Goal: Task Accomplishment & Management: Use online tool/utility

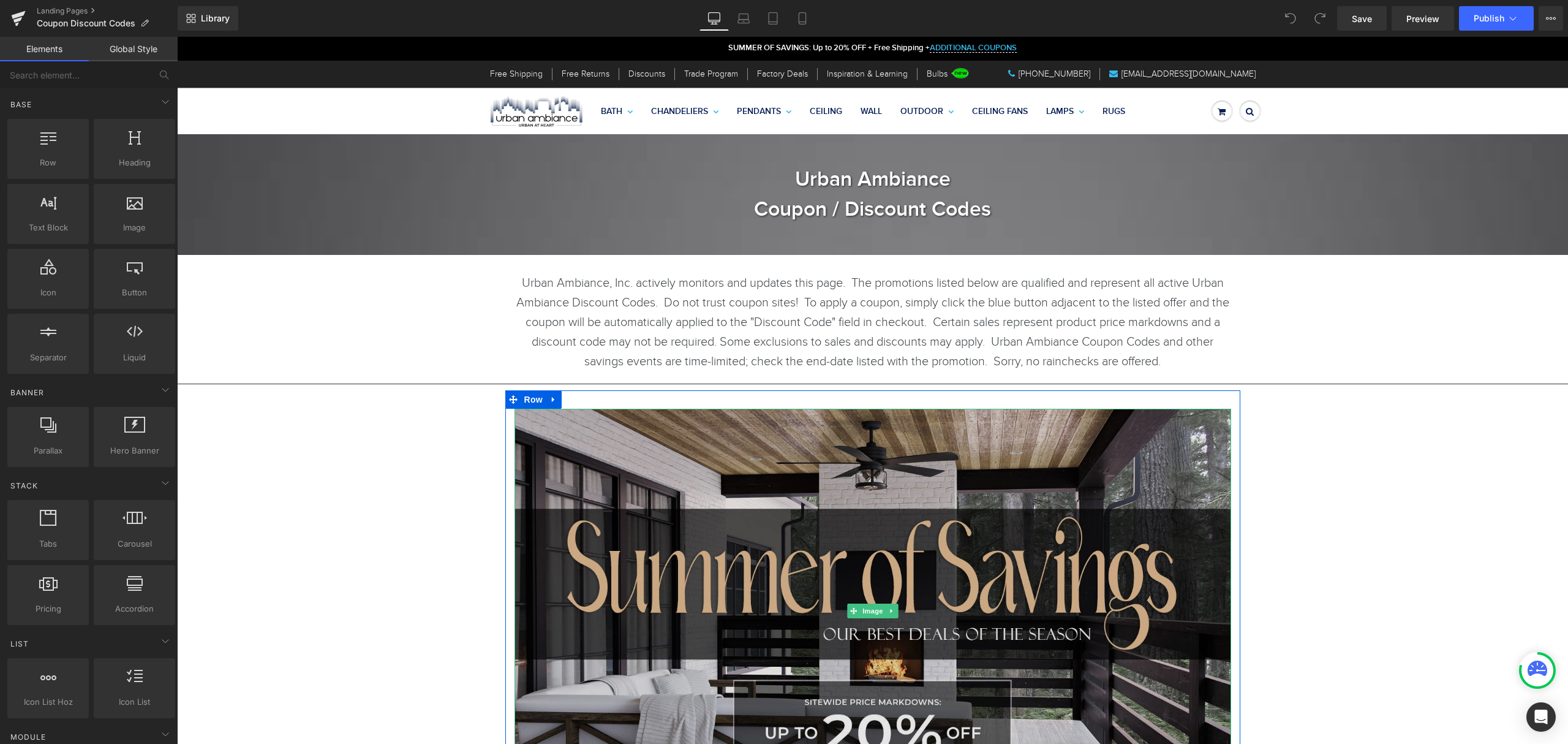
click at [830, 543] on img at bounding box center [873, 610] width 717 height 403
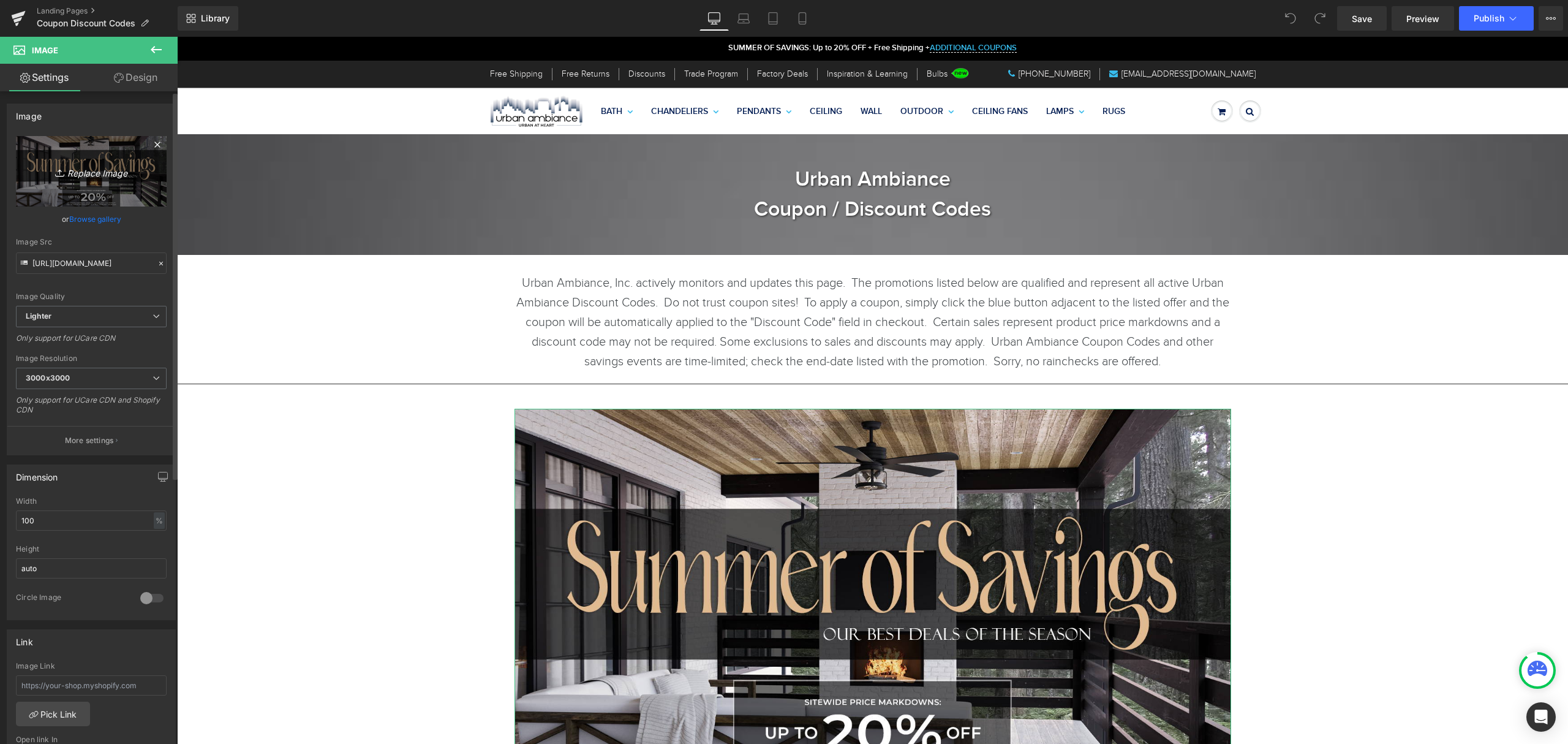
click at [90, 174] on icon "Replace Image" at bounding box center [91, 171] width 98 height 15
type input "C:\fakepath\2025 - Labor - Urban HP - No Button.jpg"
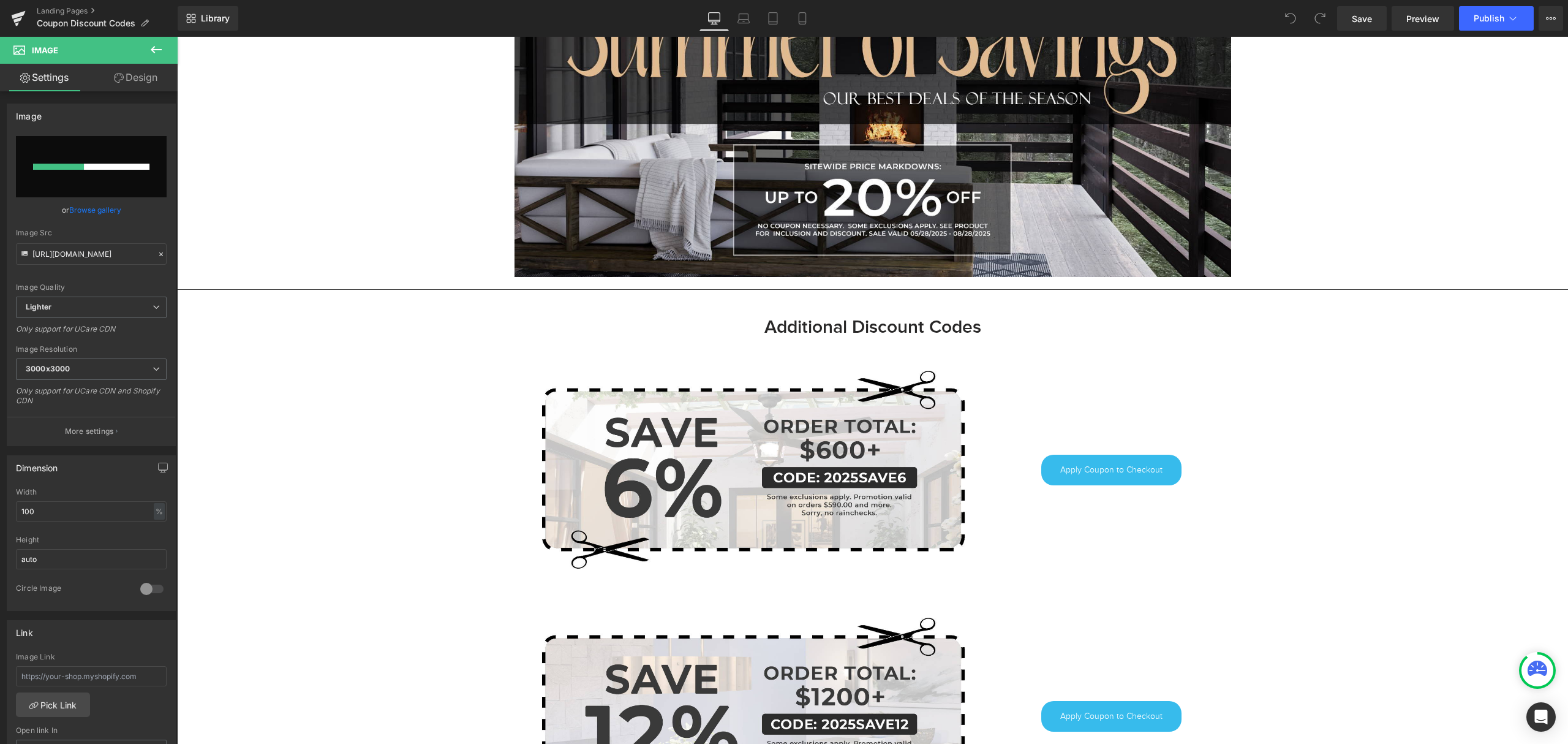
scroll to position [545, 0]
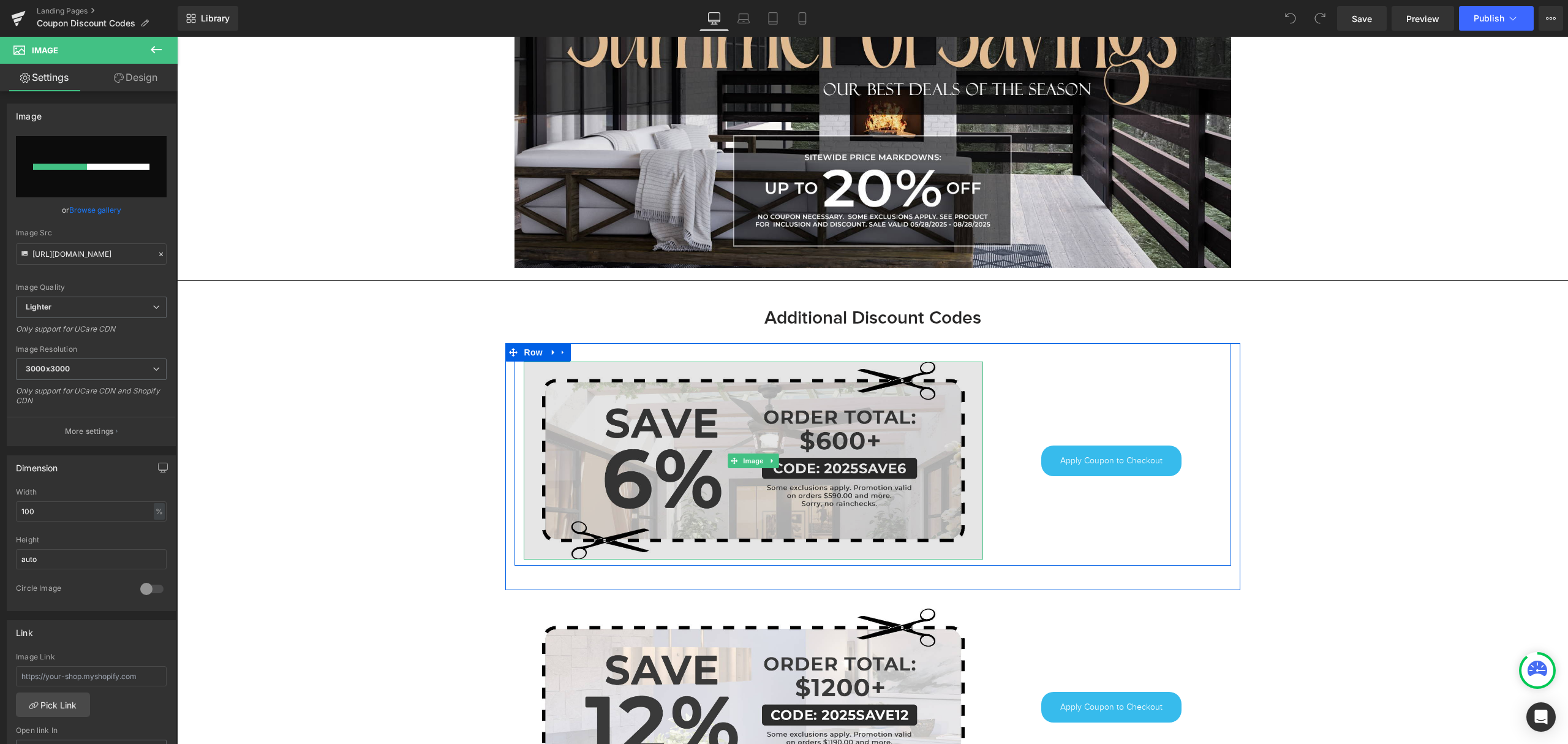
click at [785, 442] on img at bounding box center [753, 460] width 459 height 198
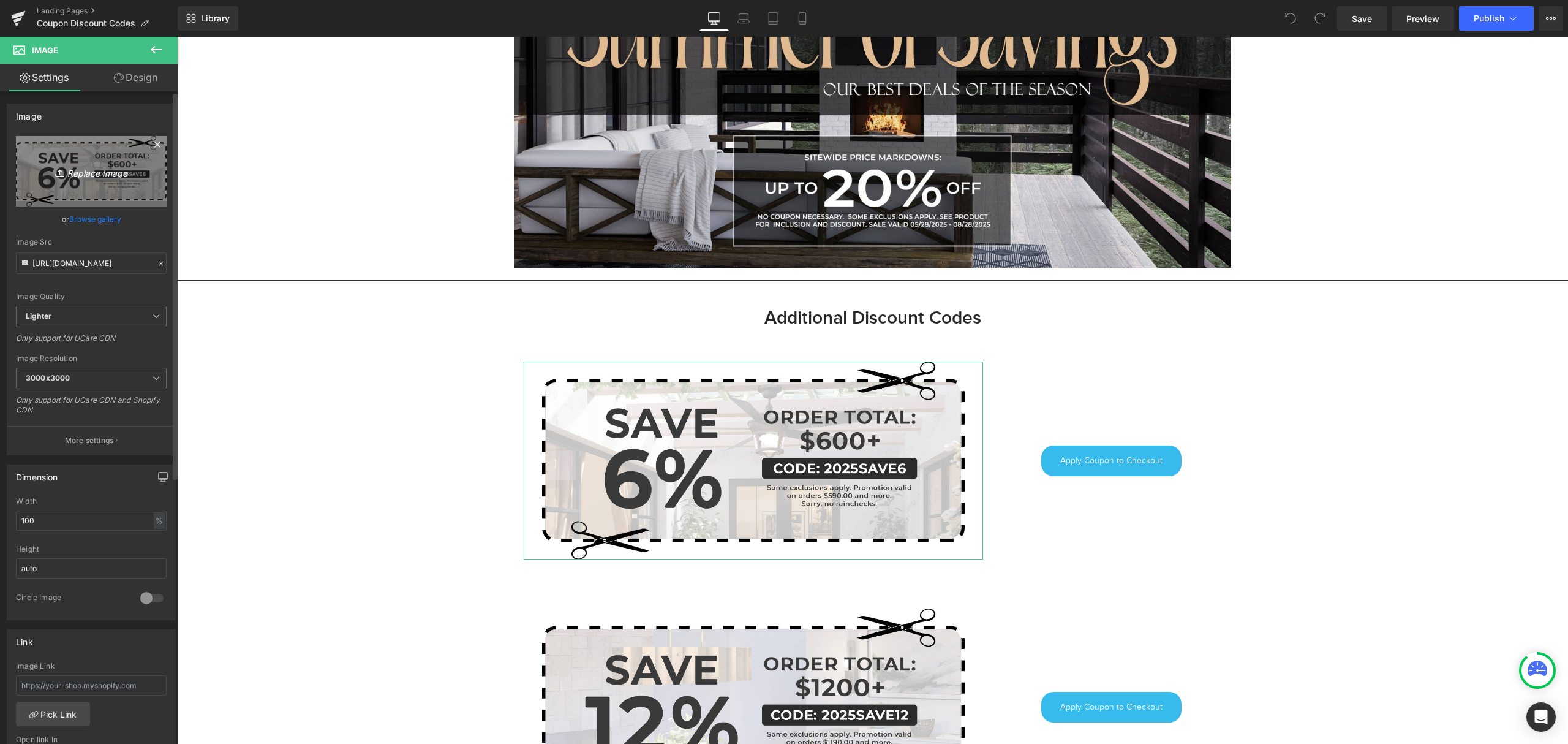
click at [56, 167] on icon at bounding box center [61, 173] width 12 height 12
type input "C:\fakepath\2025LD50.jpg"
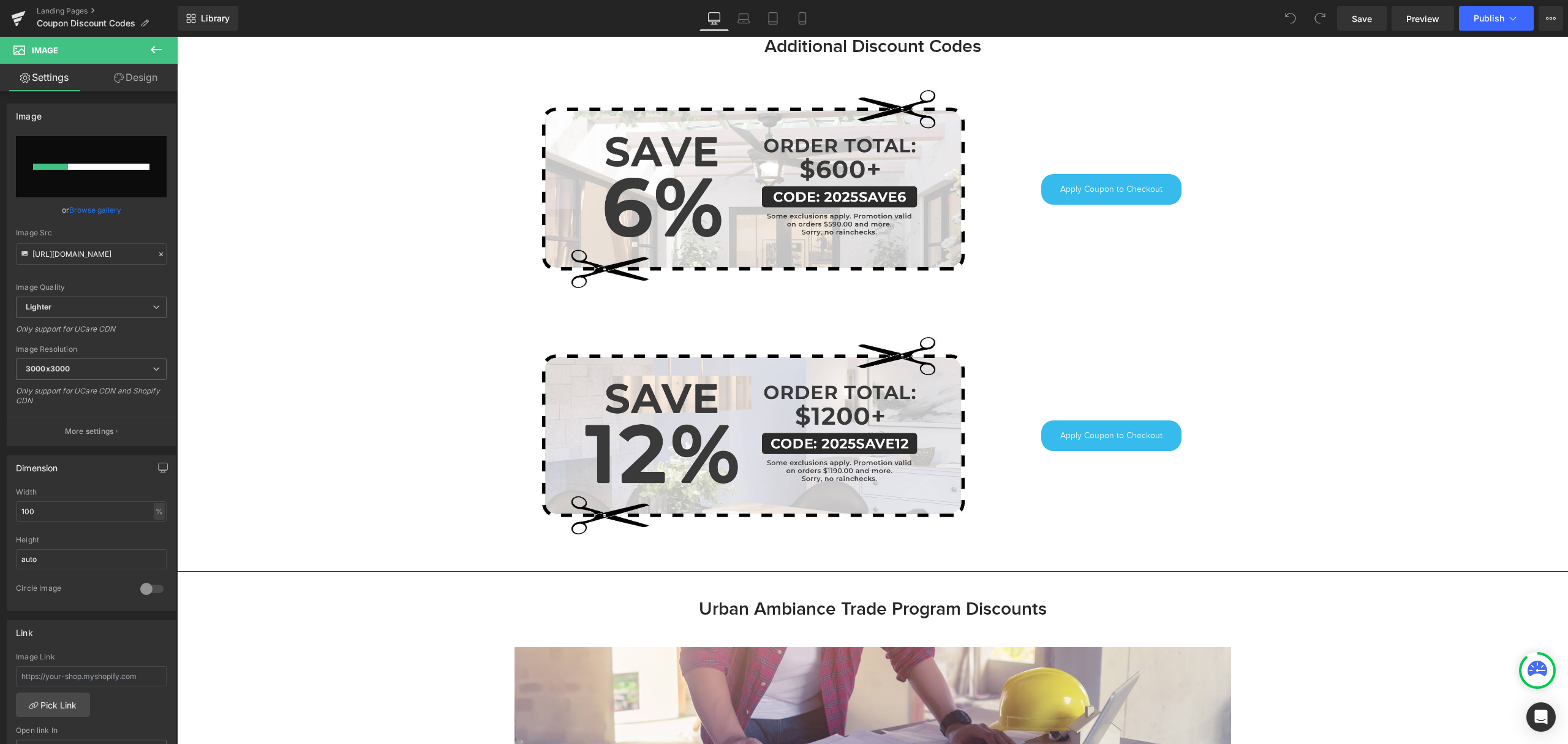
scroll to position [817, 0]
type input "[URL][DOMAIN_NAME]"
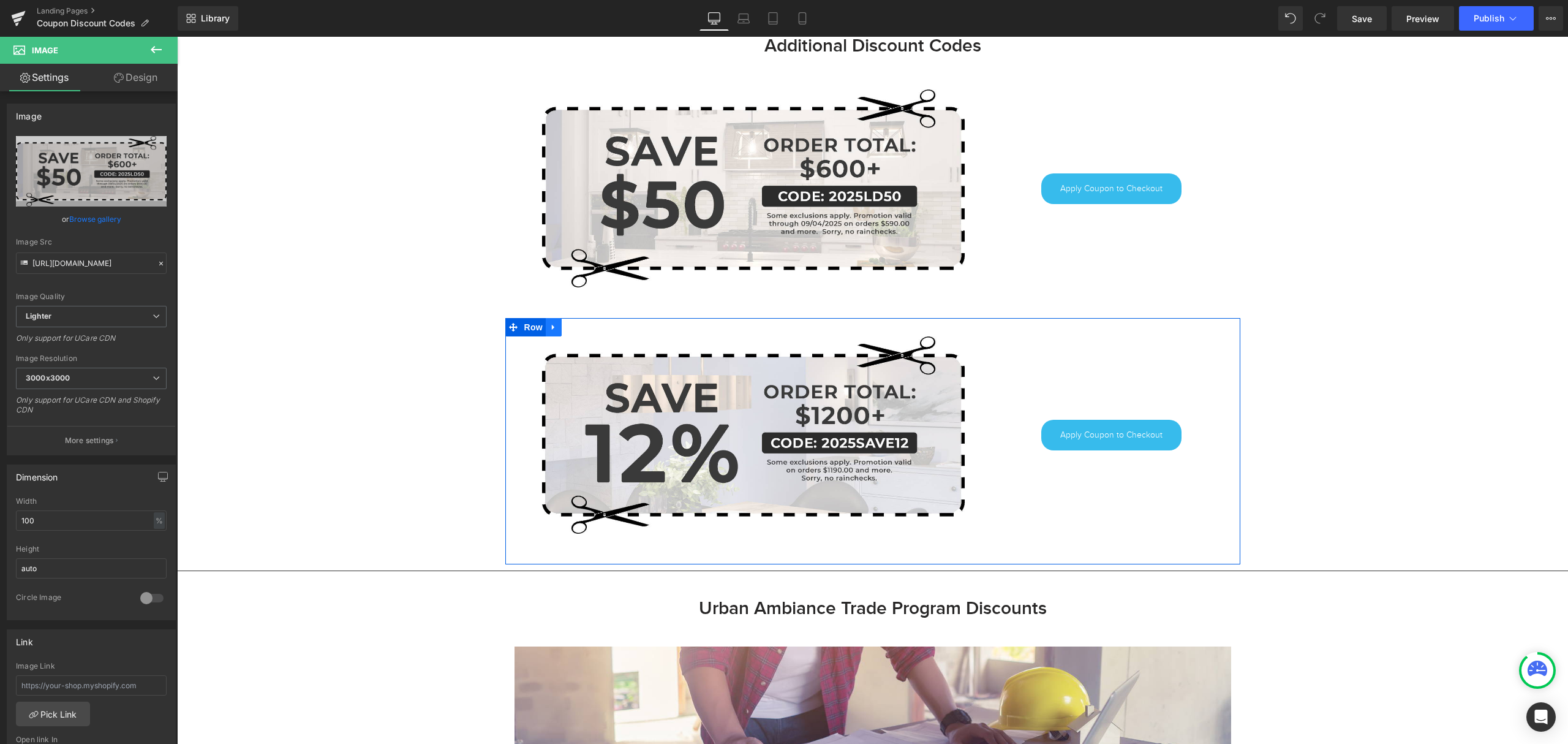
click at [549, 331] on icon at bounding box center [554, 326] width 9 height 9
click at [565, 328] on icon at bounding box center [570, 327] width 9 height 9
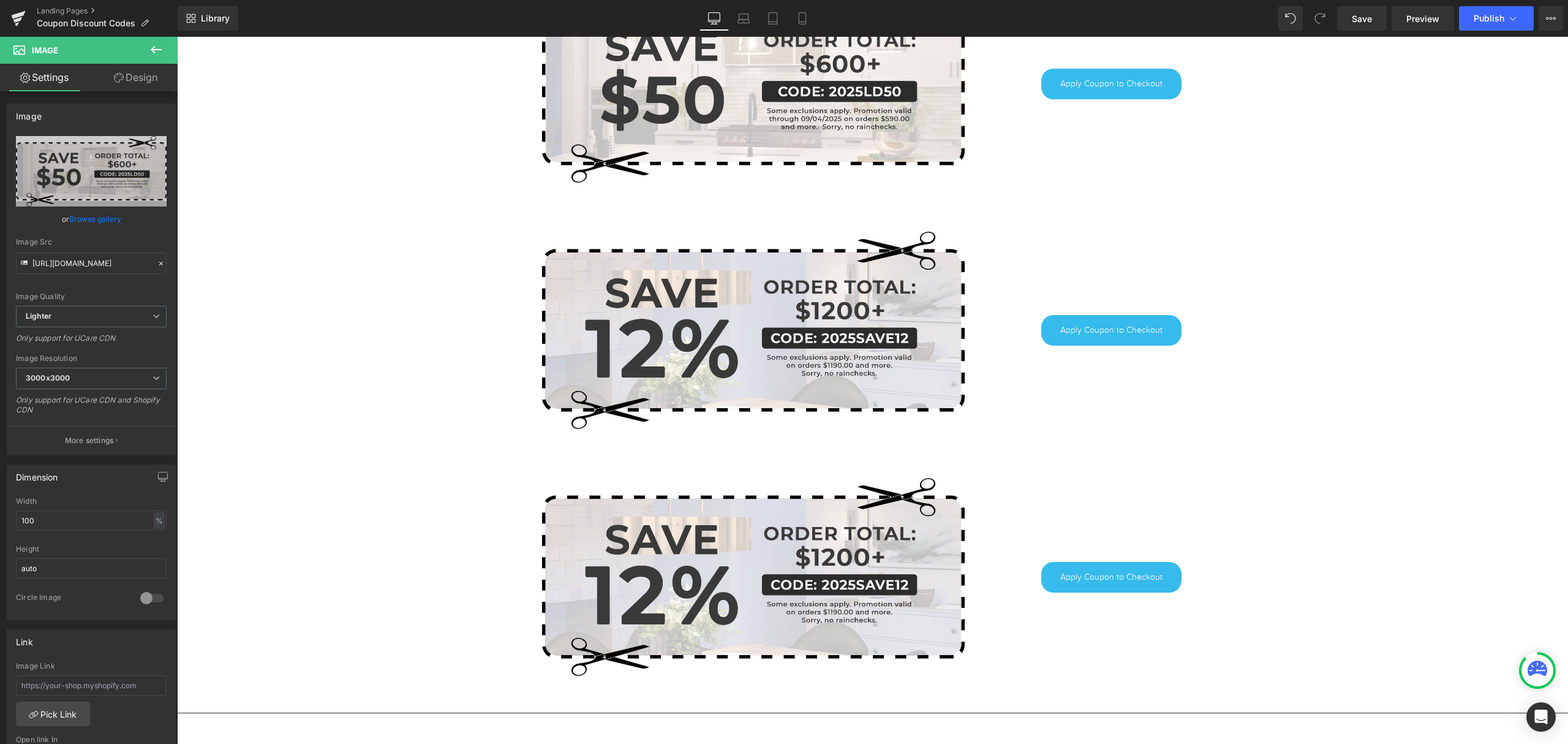
scroll to position [925, 0]
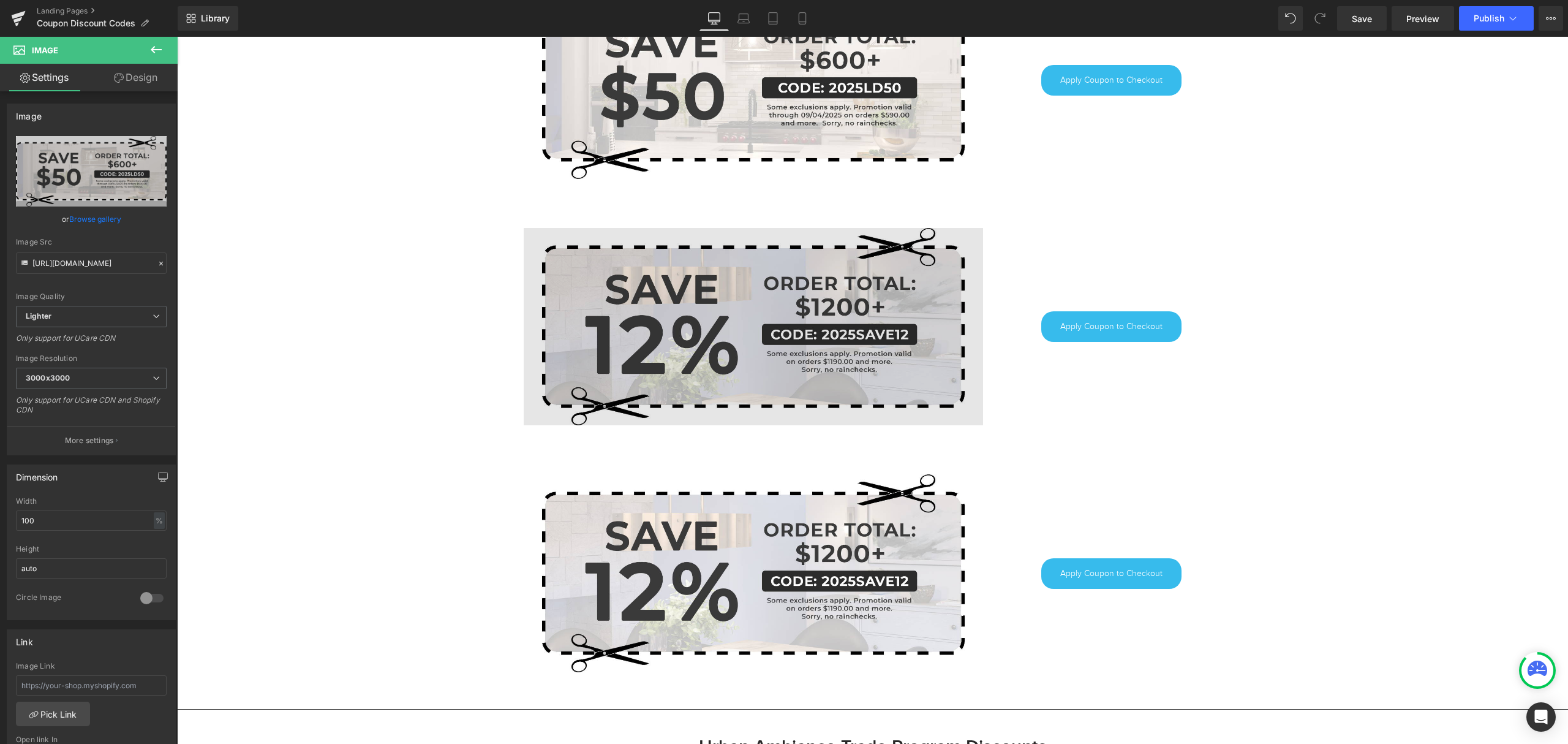
click at [820, 304] on img at bounding box center [753, 327] width 459 height 198
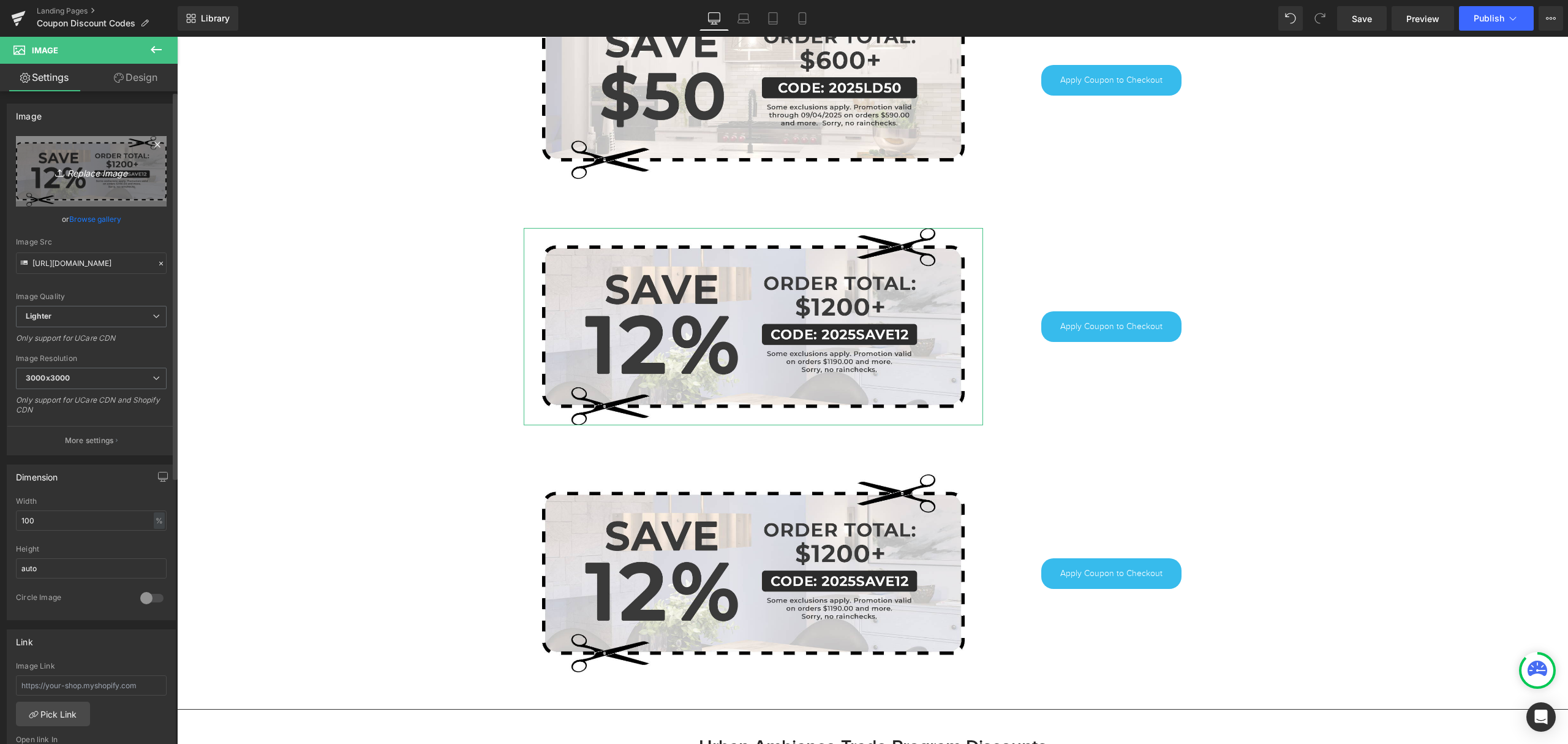
click at [126, 161] on link "Replace Image" at bounding box center [91, 171] width 151 height 71
type input "C:\fakepath\2025LD100.jpg"
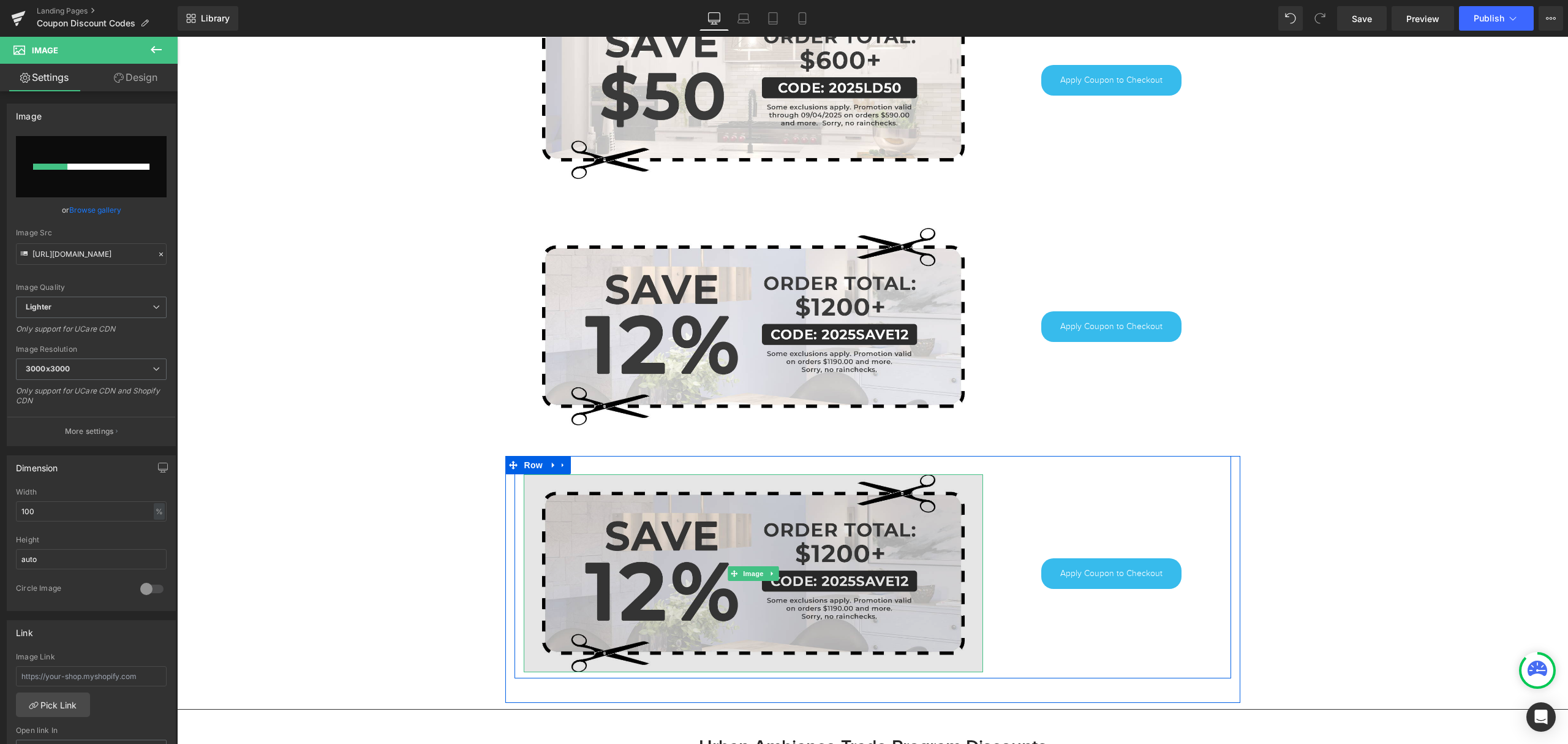
click at [713, 540] on img at bounding box center [753, 573] width 459 height 198
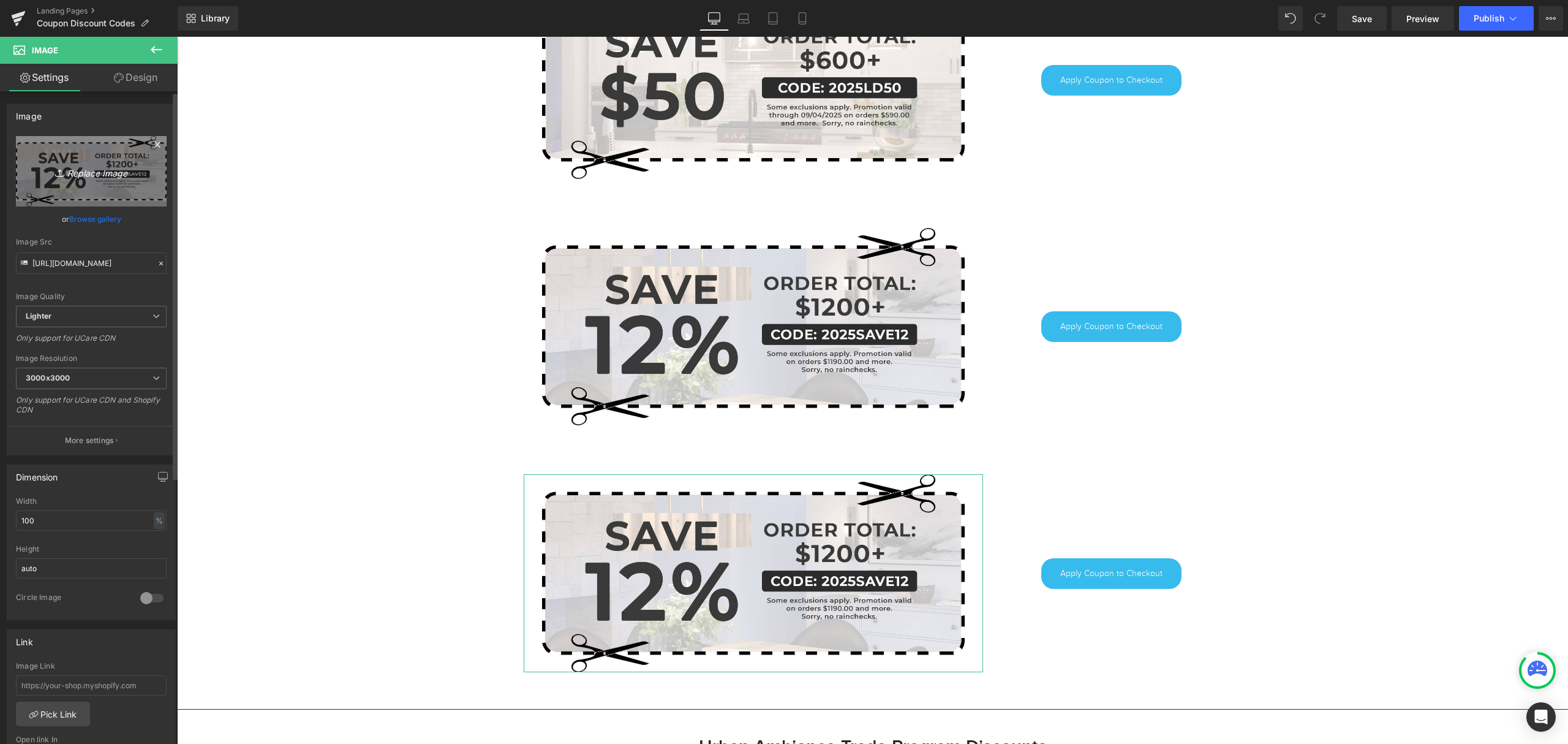
click at [77, 173] on icon "Replace Image" at bounding box center [91, 171] width 98 height 15
type input "C:\fakepath\2025LD200.jpg"
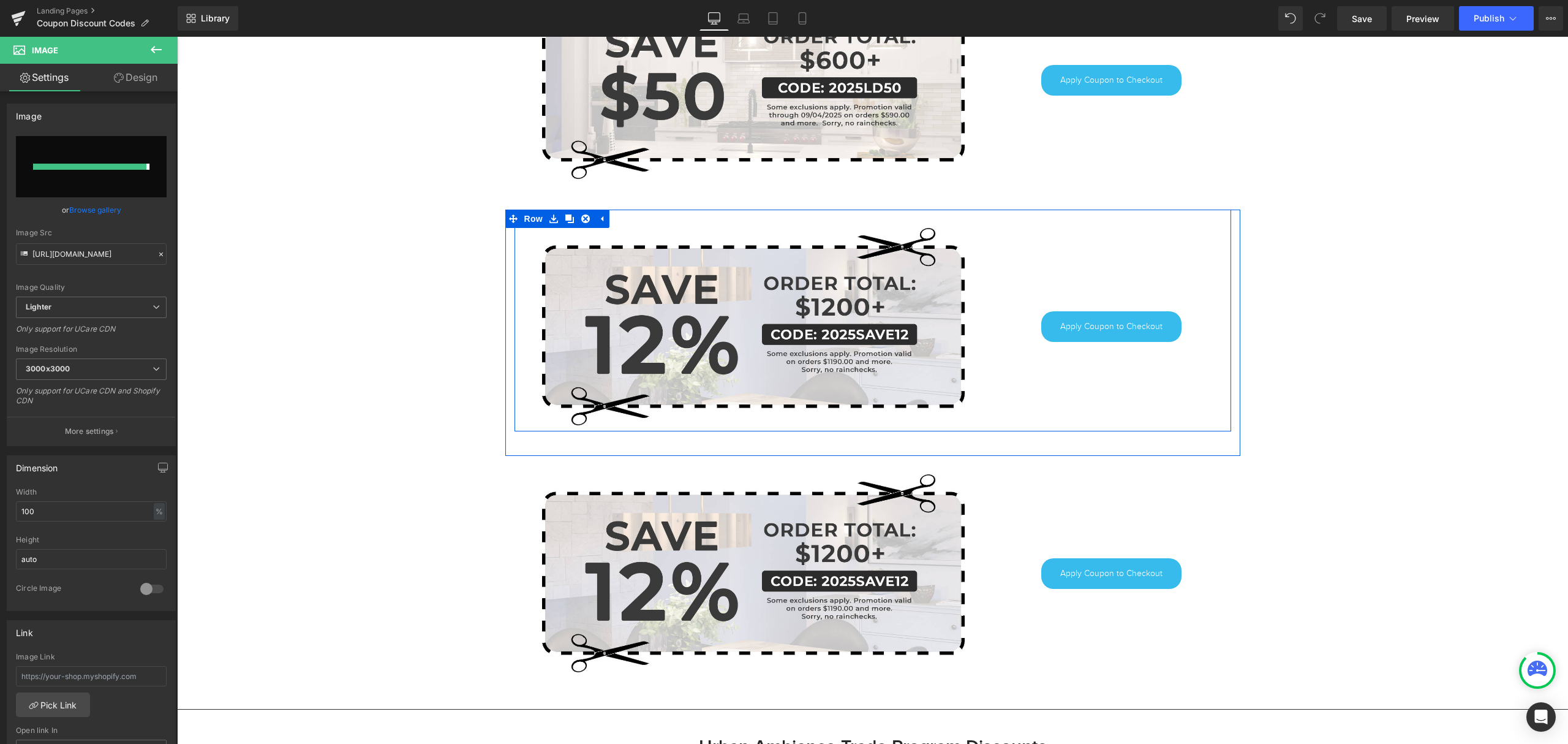
type input "[URL][DOMAIN_NAME]"
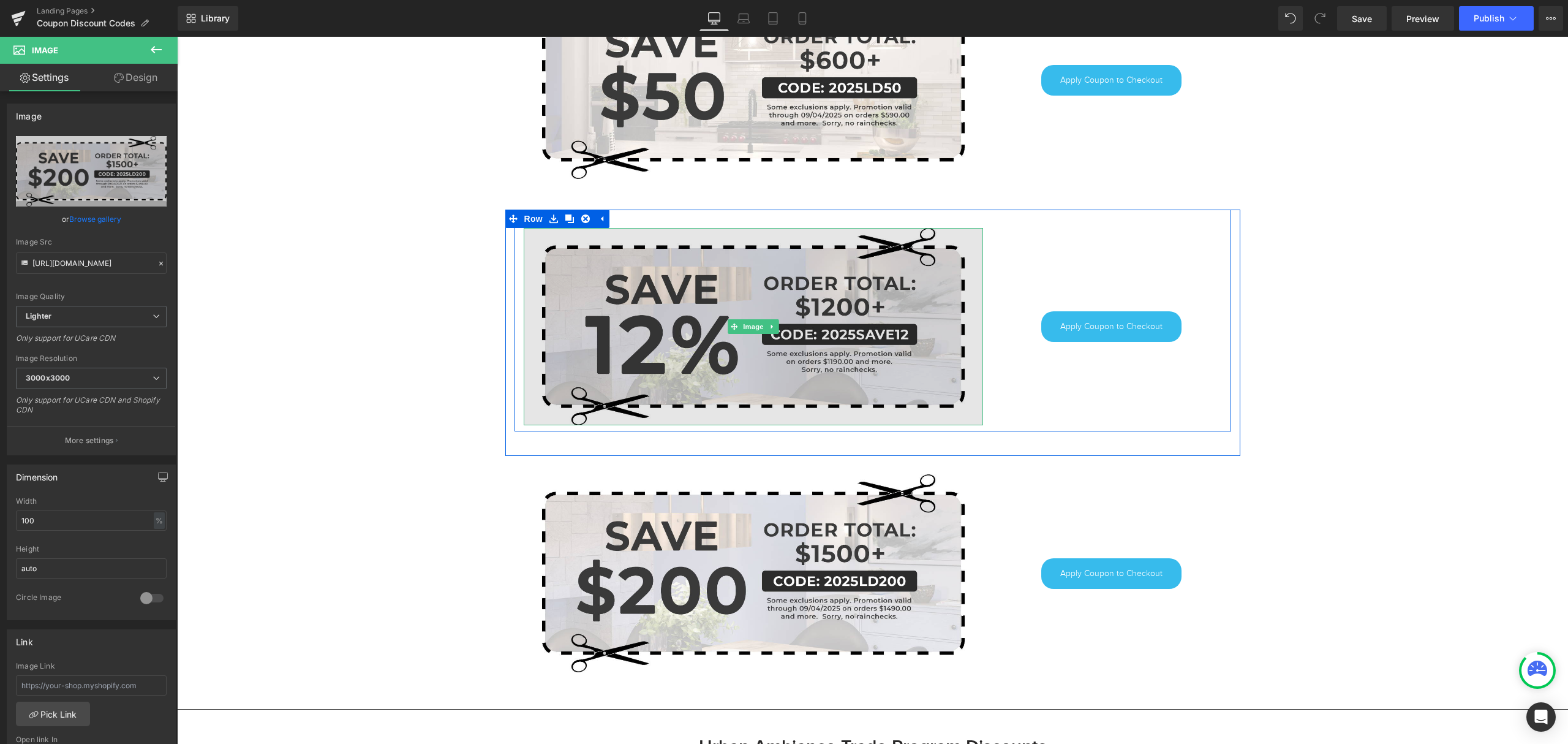
click at [782, 318] on img at bounding box center [753, 327] width 459 height 198
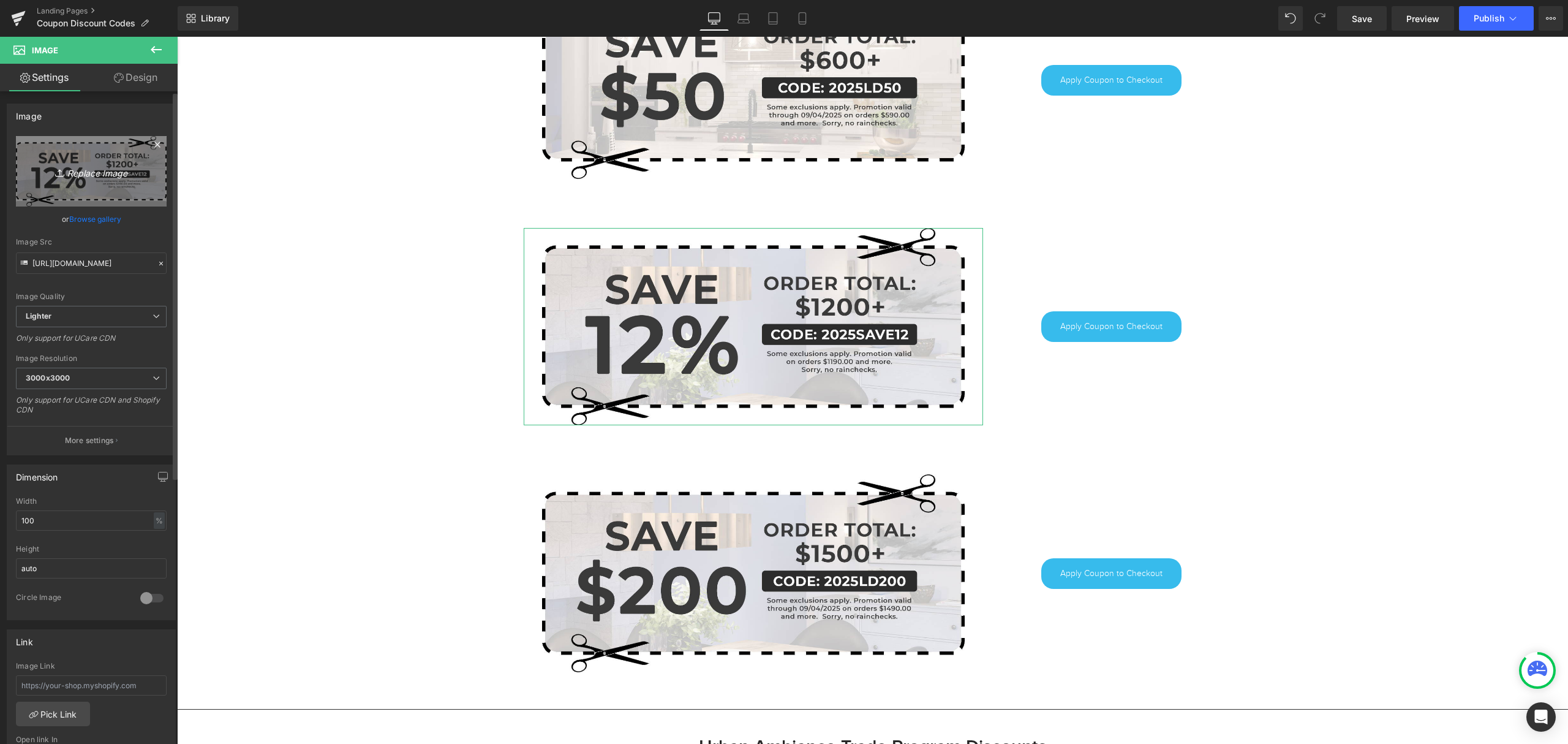
click at [64, 185] on link "Replace Image" at bounding box center [91, 171] width 151 height 71
type input "C:\fakepath\2025LD100.jpg"
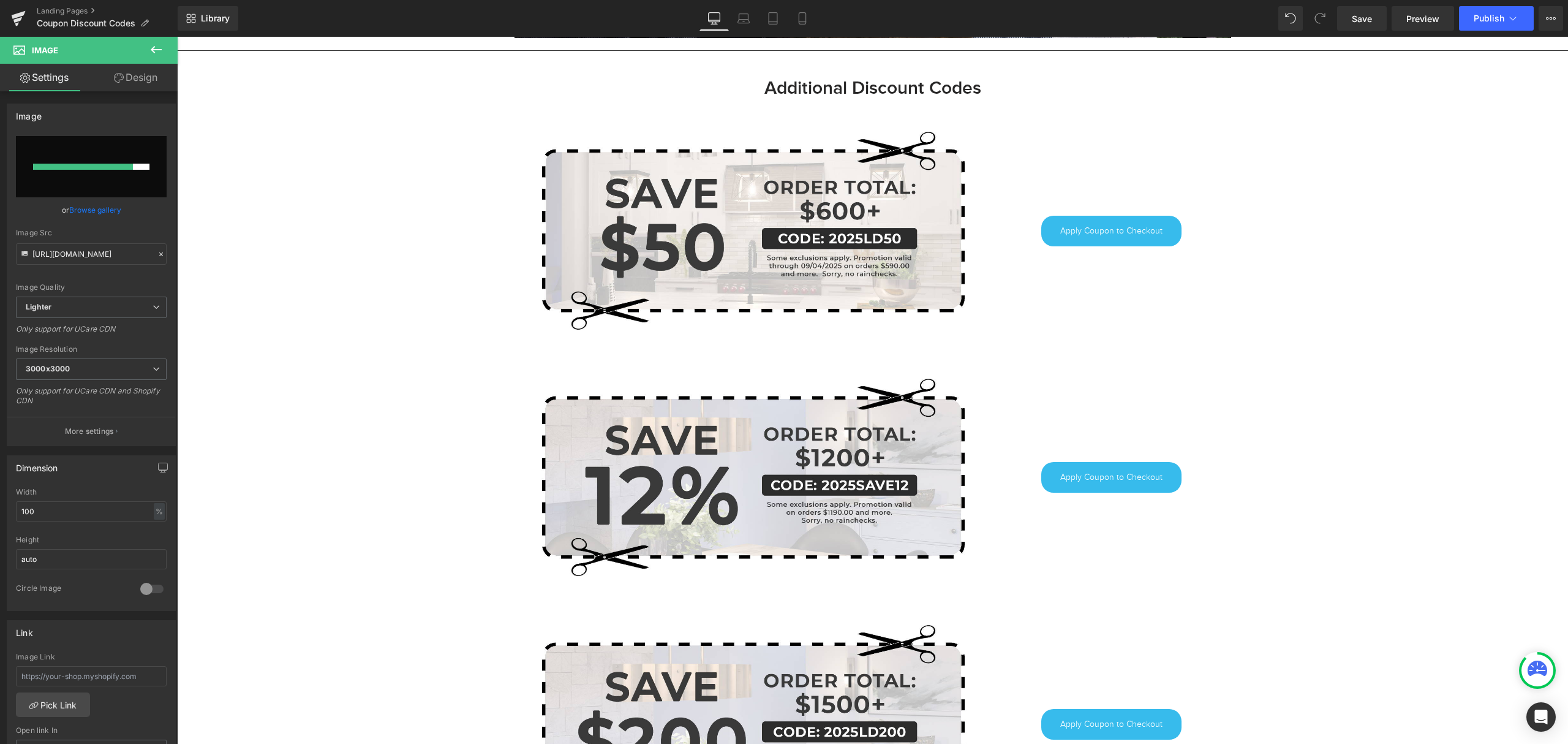
scroll to position [790, 0]
